Goal: Transaction & Acquisition: Register for event/course

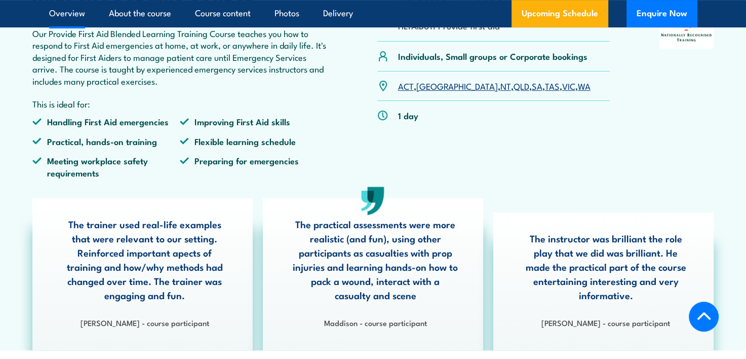
scroll to position [381, 0]
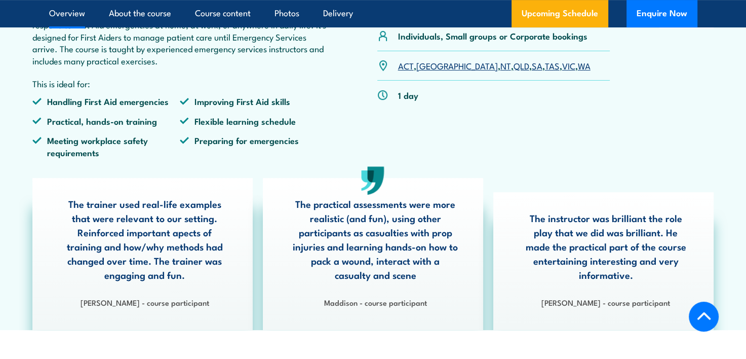
click at [500, 71] on link "NT" at bounding box center [505, 65] width 11 height 12
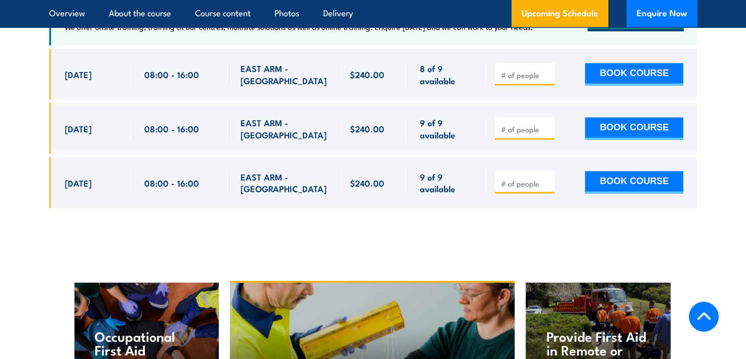
scroll to position [2090, 0]
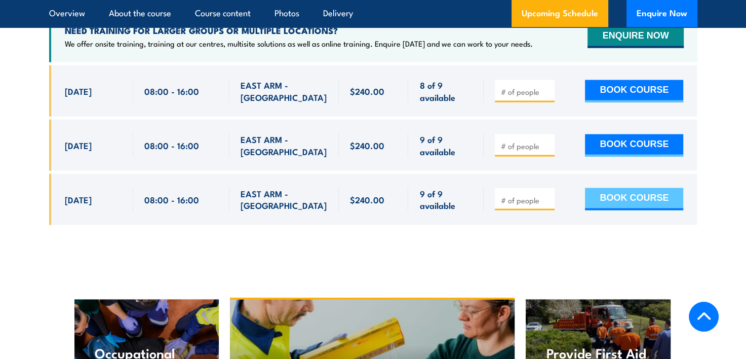
click at [626, 197] on button "BOOK COURSE" at bounding box center [634, 199] width 98 height 22
click at [521, 197] on input "number" at bounding box center [525, 200] width 51 height 10
type input "1"
click at [620, 196] on button "BOOK COURSE" at bounding box center [634, 199] width 98 height 22
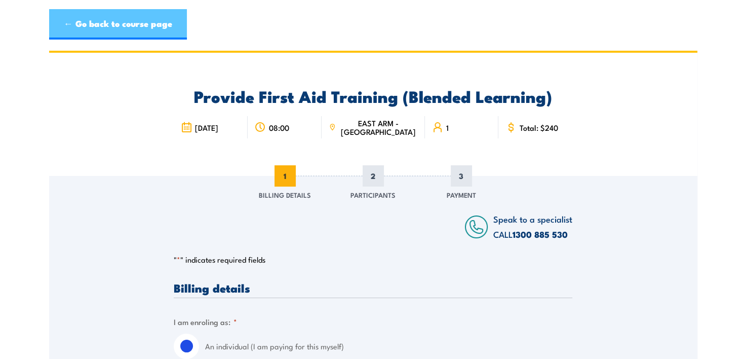
click at [61, 23] on link "← Go back to course page" at bounding box center [118, 24] width 138 height 30
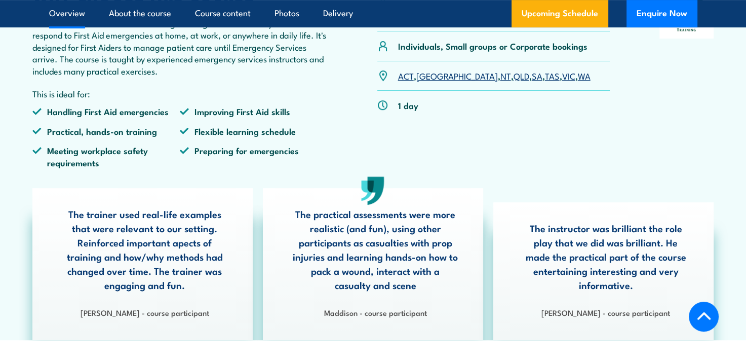
scroll to position [384, 0]
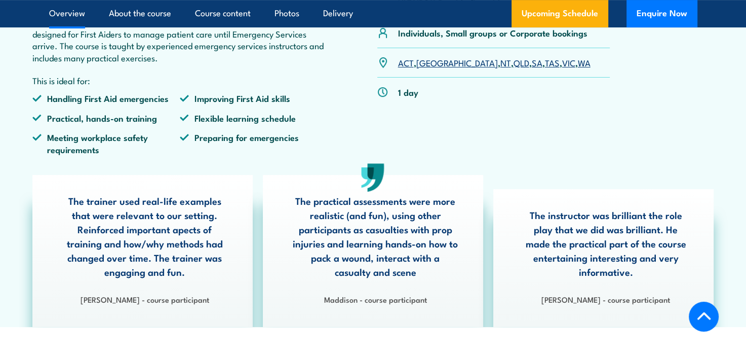
click at [500, 68] on link "NT" at bounding box center [505, 62] width 11 height 12
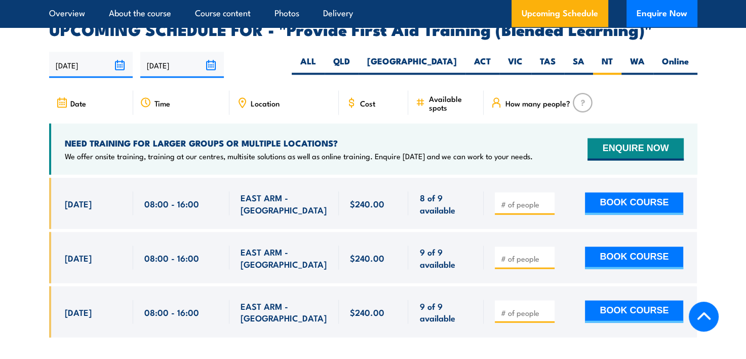
scroll to position [1986, 0]
